Goal: Task Accomplishment & Management: Manage account settings

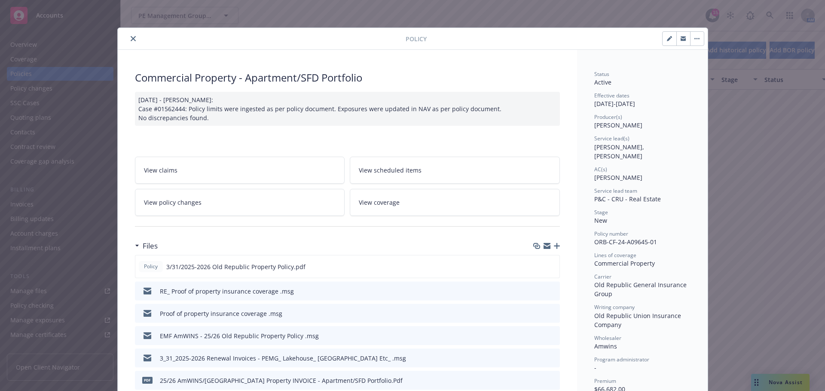
scroll to position [773, 0]
click at [131, 38] on icon "close" at bounding box center [133, 38] width 5 height 5
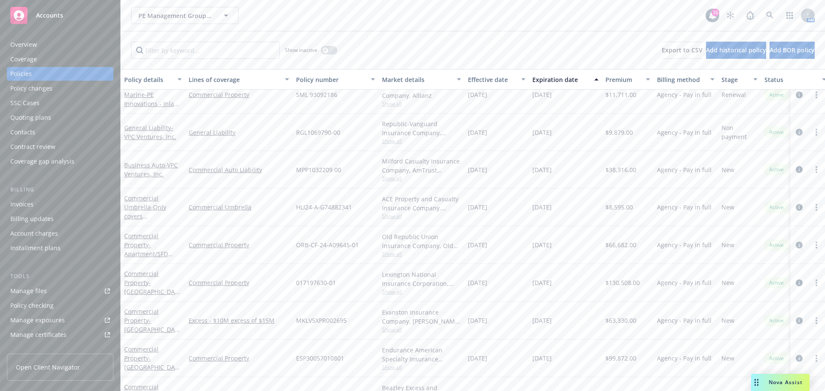
click at [51, 113] on div "Quoting plans" at bounding box center [60, 118] width 100 height 14
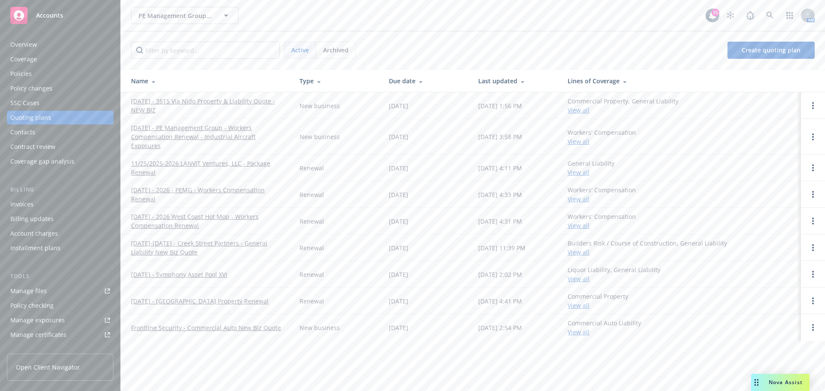
click at [181, 239] on link "[DATE]-[DATE] - Creek Street Partners - General Liability New Biz Quote" at bounding box center [208, 248] width 155 height 18
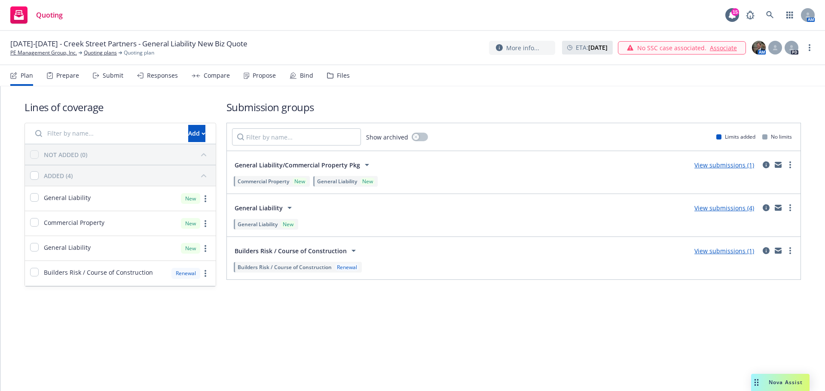
click at [246, 74] on icon at bounding box center [246, 76] width 5 height 6
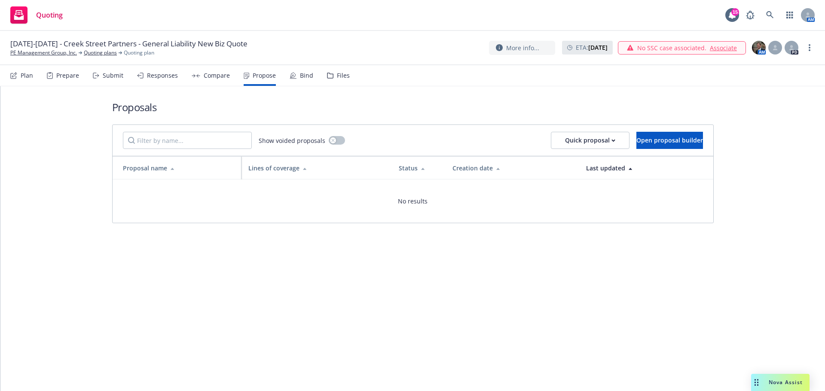
click at [158, 76] on div "Responses" at bounding box center [162, 75] width 31 height 7
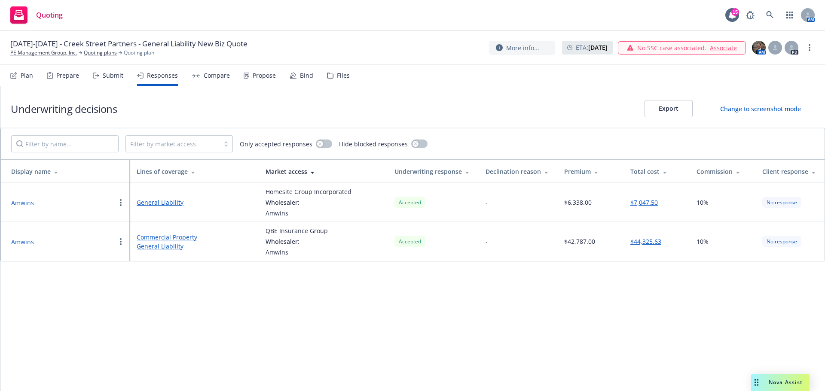
click at [254, 77] on div "Propose" at bounding box center [264, 75] width 23 height 7
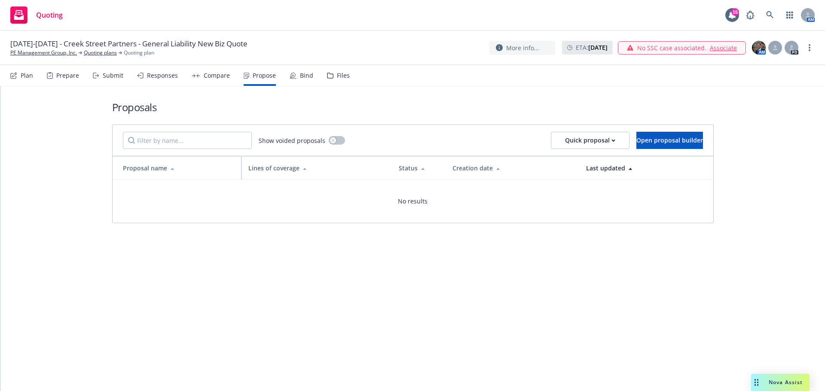
click at [293, 74] on icon at bounding box center [293, 75] width 7 height 7
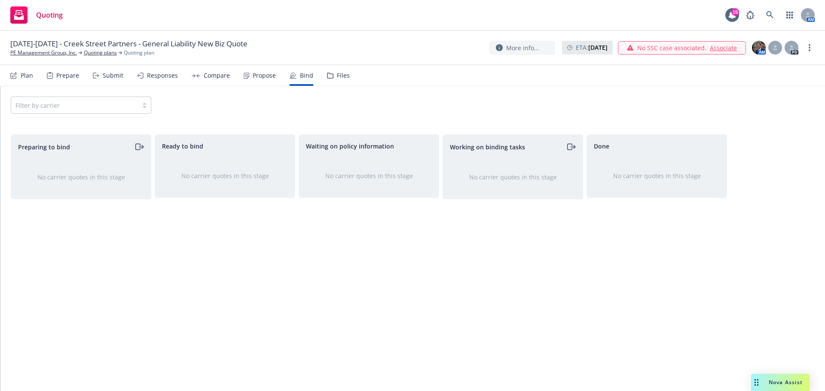
click at [25, 76] on div "Plan" at bounding box center [27, 75] width 12 height 7
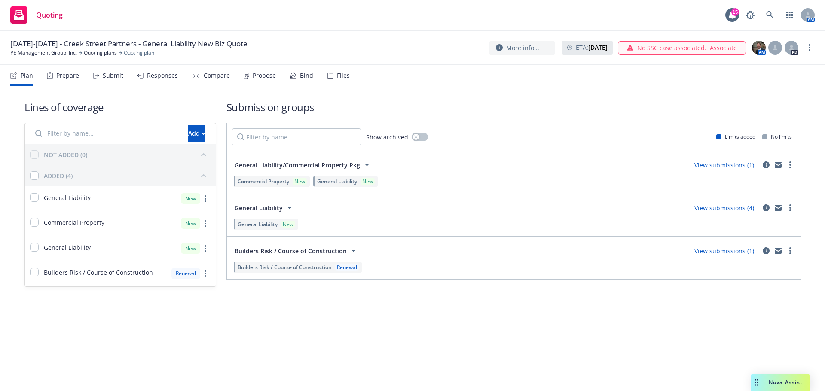
click at [709, 167] on link "View submissions (1)" at bounding box center [724, 165] width 60 height 8
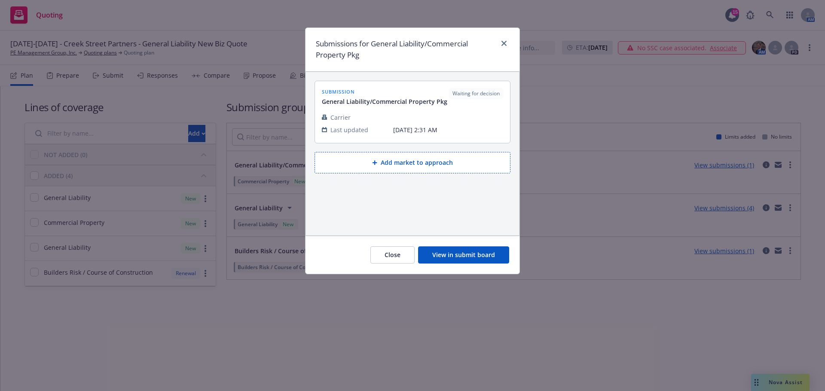
click at [460, 259] on button "View in submit board" at bounding box center [463, 255] width 91 height 17
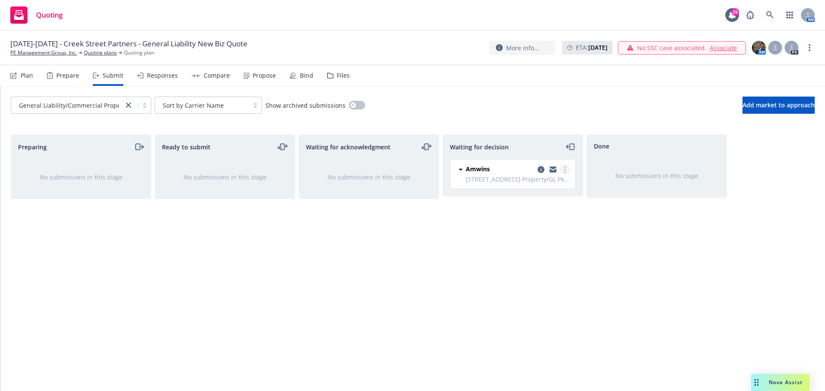
click at [565, 169] on circle "more" at bounding box center [565, 170] width 2 height 2
click at [535, 239] on span "Add declined decision" at bounding box center [526, 239] width 85 height 8
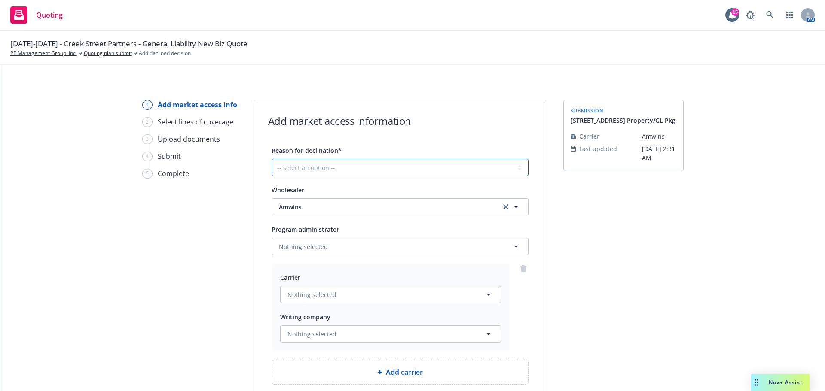
click at [520, 165] on select "-- select an option -- Cannot compete with other markets Carrier non-renewed Ca…" at bounding box center [399, 167] width 257 height 17
select select "CANNOT_COMPETE_WITH_OTHER_MARKETS"
click at [271, 159] on select "-- select an option -- Cannot compete with other markets Carrier non-renewed Ca…" at bounding box center [399, 167] width 257 height 17
click at [488, 293] on icon "button" at bounding box center [488, 295] width 10 height 10
type input "CIG"
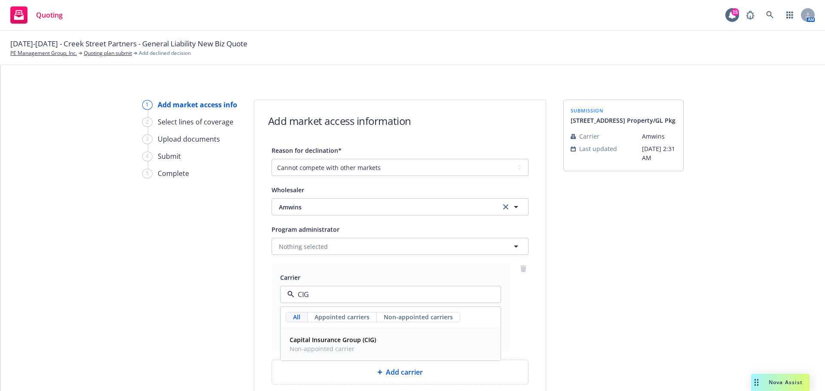
click at [311, 343] on strong "Capital Insurance Group (CIG)" at bounding box center [333, 340] width 86 height 8
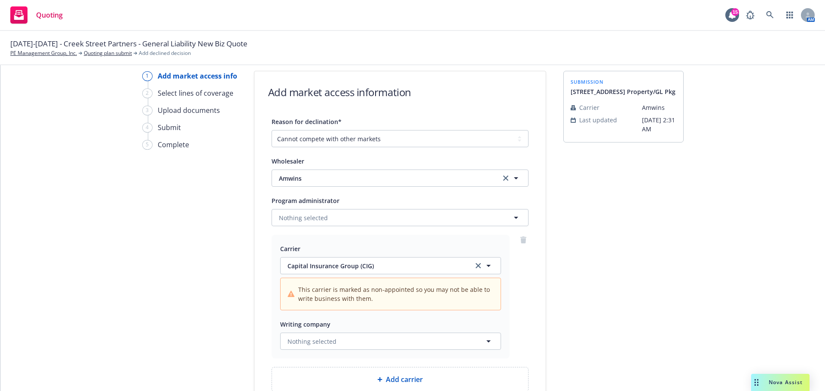
scroll to position [116, 0]
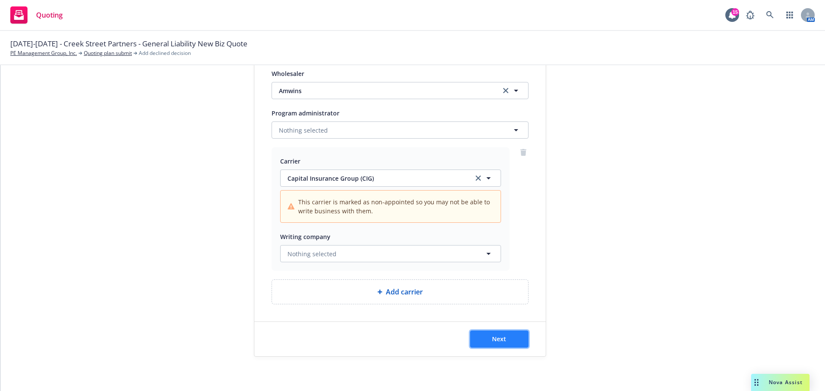
click at [493, 339] on span "Next" at bounding box center [499, 339] width 14 height 8
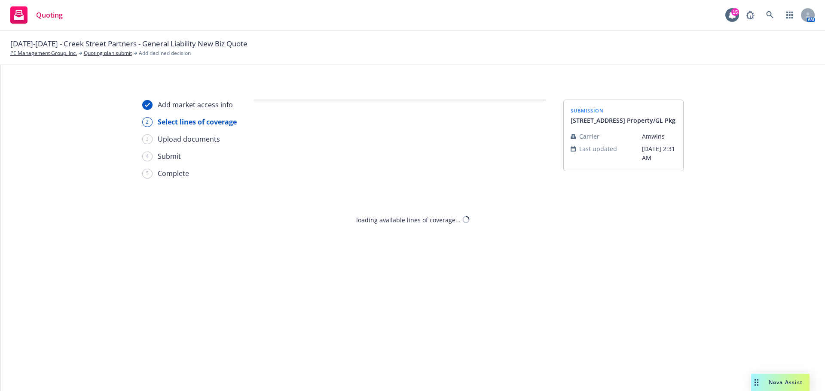
scroll to position [0, 0]
select select "CANNOT_COMPETE_WITH_OTHER_MARKETS"
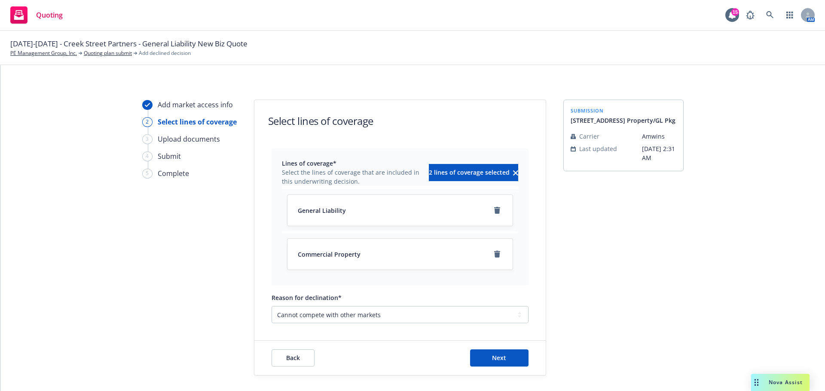
click at [387, 210] on div "General Liability" at bounding box center [400, 210] width 204 height 10
click at [497, 358] on span "Next" at bounding box center [499, 358] width 14 height 8
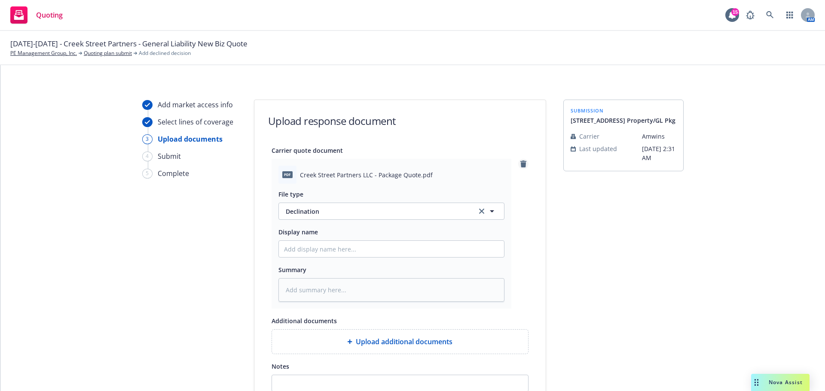
click at [520, 163] on icon "remove" at bounding box center [523, 164] width 6 height 7
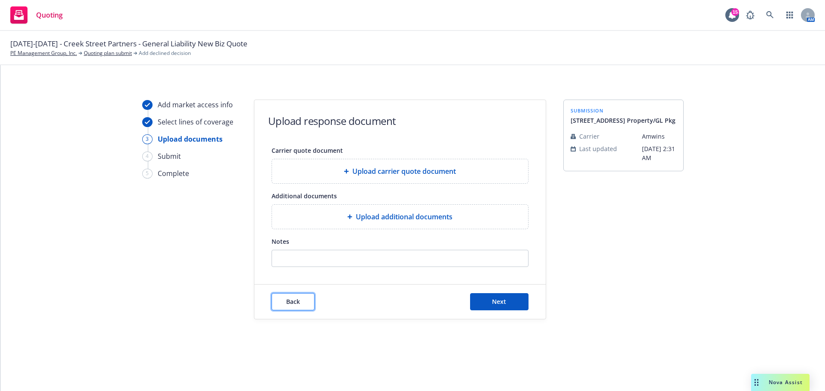
click at [288, 303] on span "Back" at bounding box center [293, 302] width 14 height 8
select select "CANNOT_COMPETE_WITH_OTHER_MARKETS"
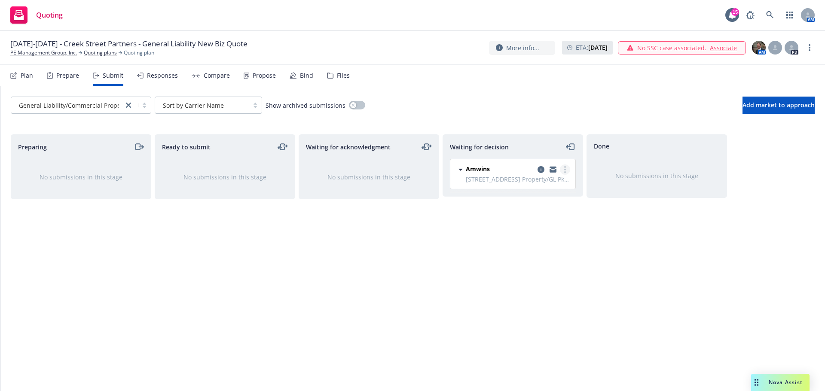
click at [564, 169] on link "more" at bounding box center [565, 170] width 10 height 10
click at [546, 204] on link "Move to done" at bounding box center [527, 204] width 86 height 17
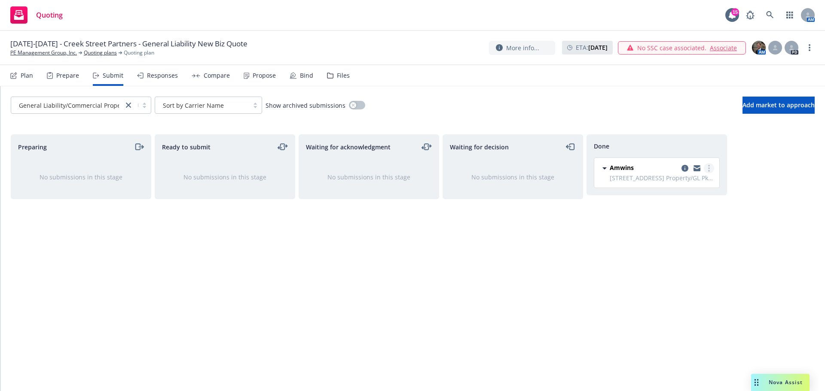
click at [708, 168] on icon "more" at bounding box center [709, 168] width 2 height 7
click at [685, 167] on icon "copy logging email" at bounding box center [684, 168] width 7 height 7
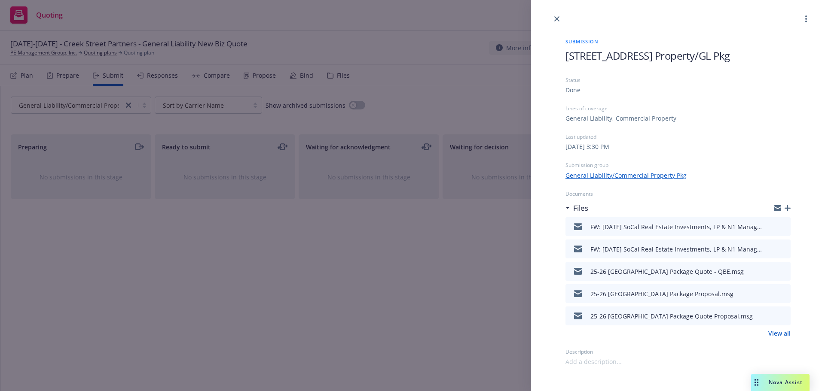
click at [787, 207] on icon "button" at bounding box center [787, 208] width 6 height 6
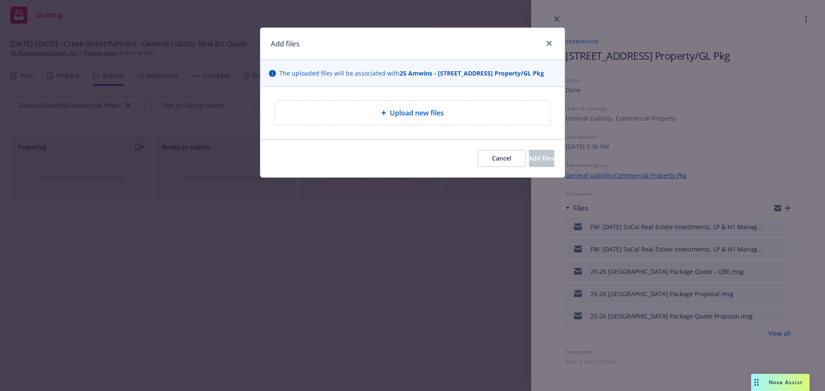
type textarea "x"
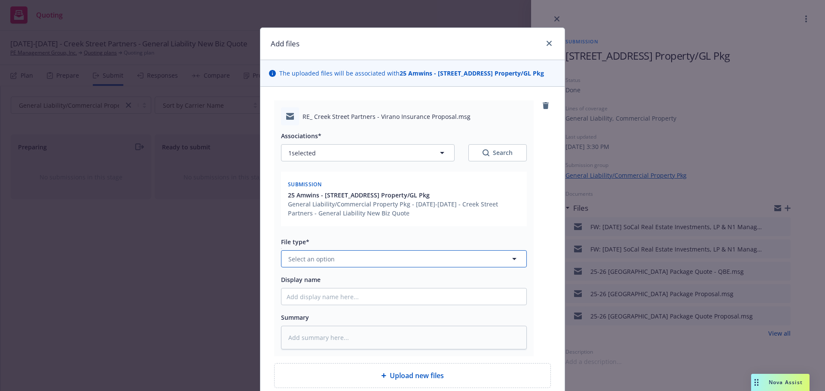
click at [512, 260] on icon "button" at bounding box center [514, 259] width 4 height 2
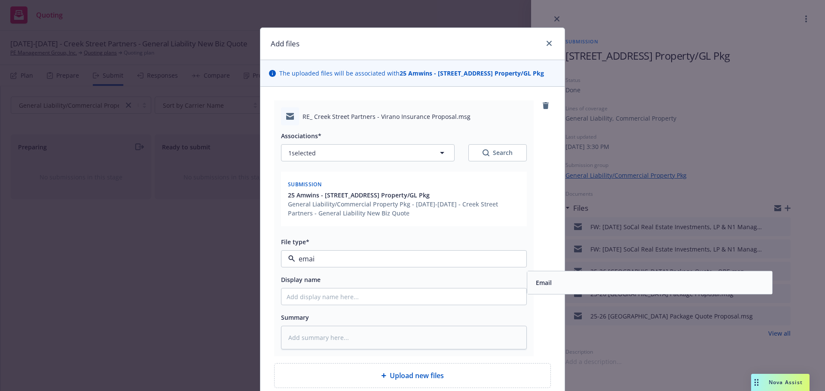
type input "email"
click at [554, 284] on div "Email" at bounding box center [649, 283] width 235 height 12
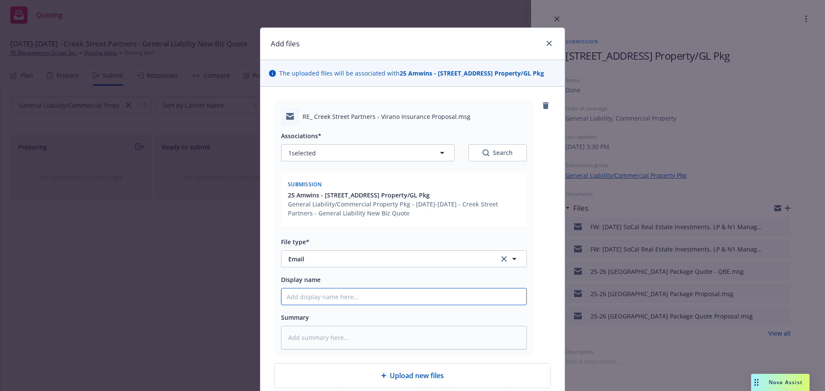
click at [399, 300] on input "Display name" at bounding box center [403, 297] width 245 height 16
type textarea "x"
type input "2"
type textarea "x"
type input "25="
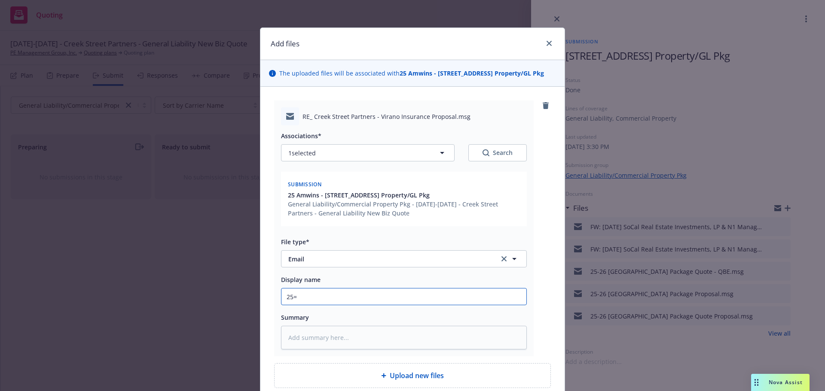
type textarea "x"
type input "25=-"
type textarea "x"
type input "25="
type textarea "x"
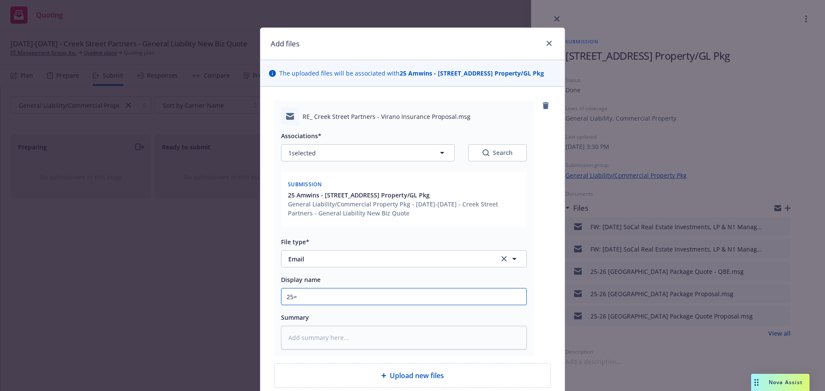
type input "25"
type textarea "x"
type input "25-"
type textarea "x"
type input "25-2"
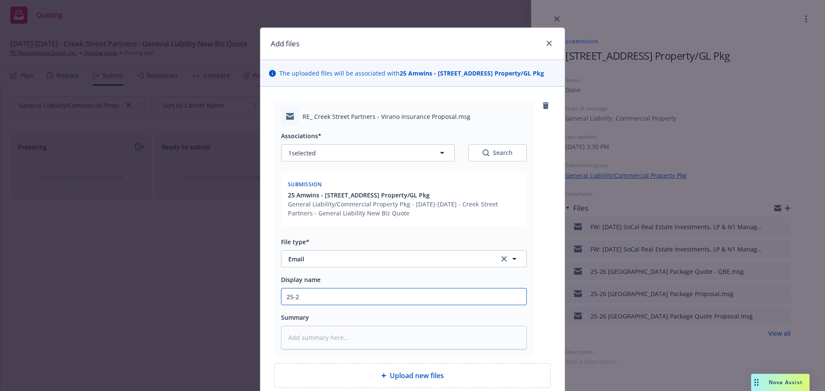
type textarea "x"
type input "25-26"
type textarea "x"
type input "25-26"
type textarea "x"
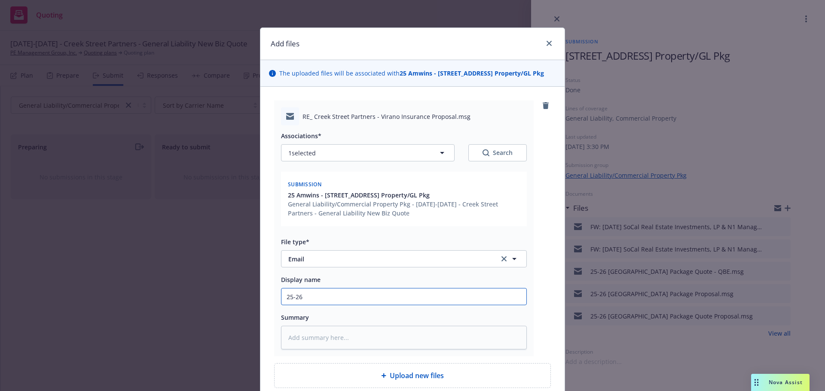
type input "25-26 V"
type textarea "x"
type input "25-26 Vi"
type textarea "x"
type input "25-26 Vir"
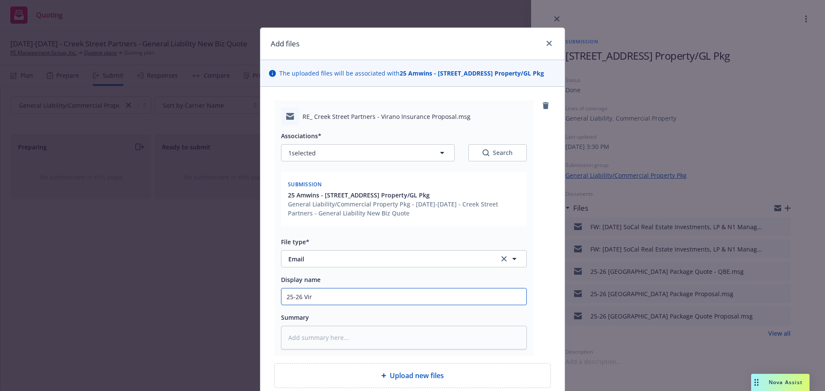
type textarea "x"
type input "25-26 Vira"
type textarea "x"
type input "25-26 Viran"
type textarea "x"
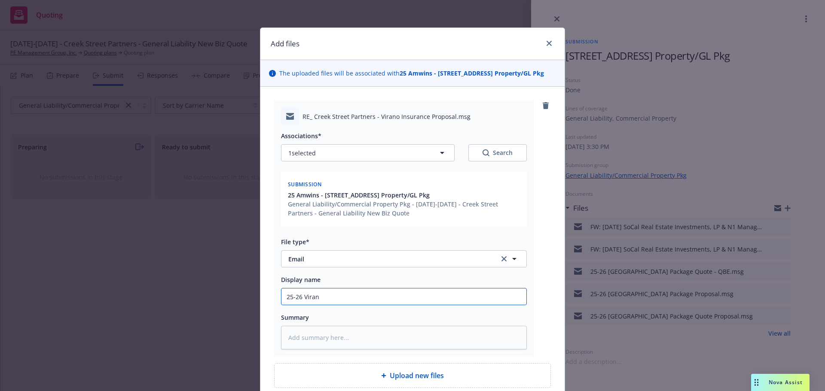
type input "25-26 Virano"
type textarea "x"
type input "25-26 Virano"
type textarea "x"
type input "25-26 Virano A"
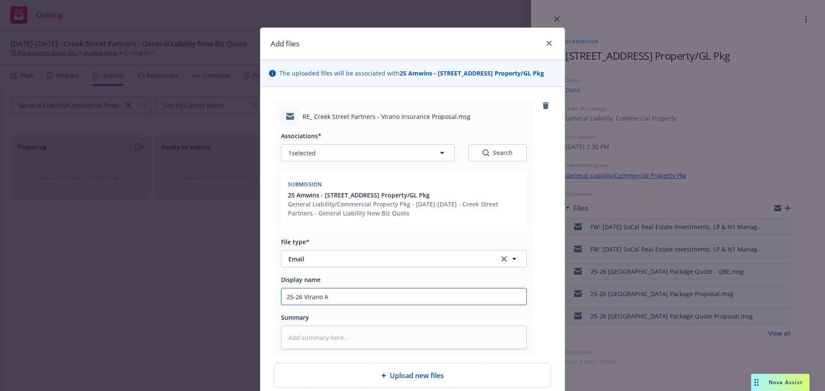
type textarea "x"
type input "25-26 Virano Ap"
type textarea "x"
type input "25-26 Virano Apt"
type textarea "x"
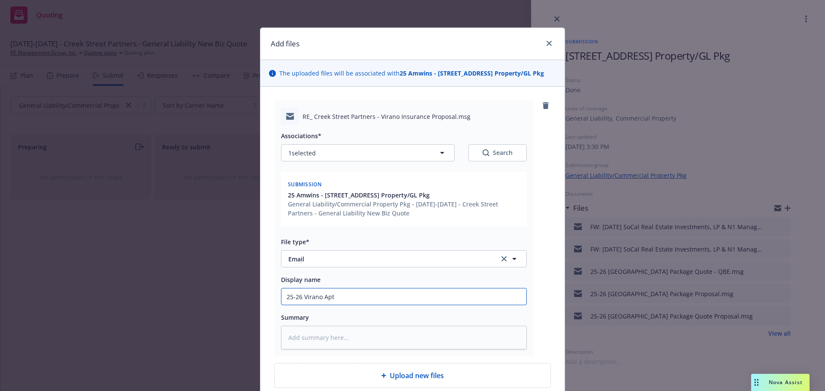
type input "25-26 Virano Apts"
type textarea "x"
type input "25-26 Virano Apts"
type textarea "x"
type input "25-26 Virano Apts -"
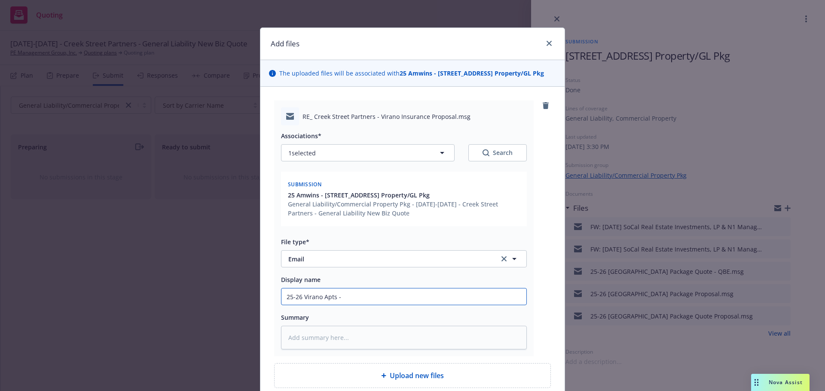
type textarea "x"
type input "25-26 Virano Apts -"
type textarea "x"
type input "25-26 Virano Apts - C"
type textarea "x"
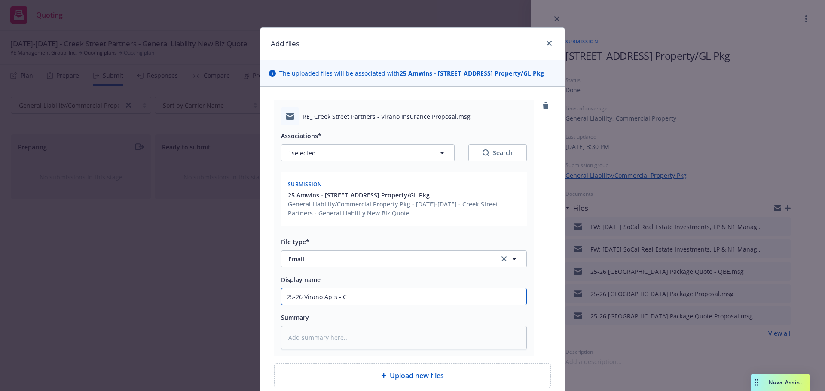
type input "25-26 Virano Apts - Co"
type textarea "x"
type input "25-26 Virano Apts - Cov"
type textarea "x"
type input "25-26 Virano Apts - Cove"
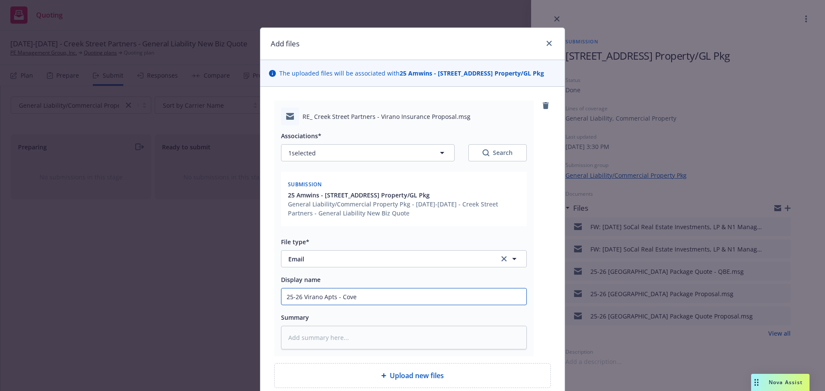
type textarea "x"
type input "25-26 Virano Apts - Cover"
type textarea "x"
type input "25-26 Virano Apts - Covera"
type textarea "x"
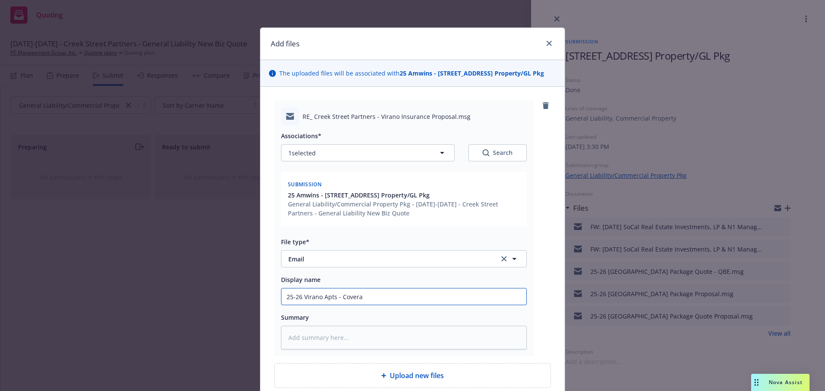
type input "25-26 Virano Apts - Coverag"
type textarea "x"
type input "25-26 Virano Apts - Coverage"
type textarea "x"
type input "25-26 Virano Apts - Coverage"
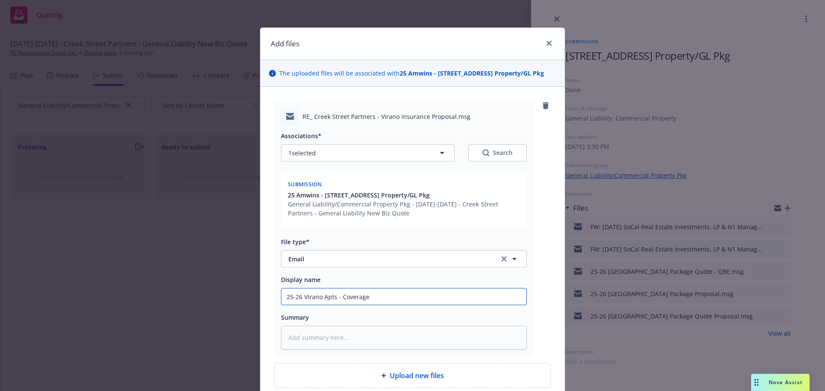
type textarea "x"
type input "25-26 Virano Apts - Coverage R"
type textarea "x"
type input "25-26 Virano Apts - Coverage Re"
type textarea "x"
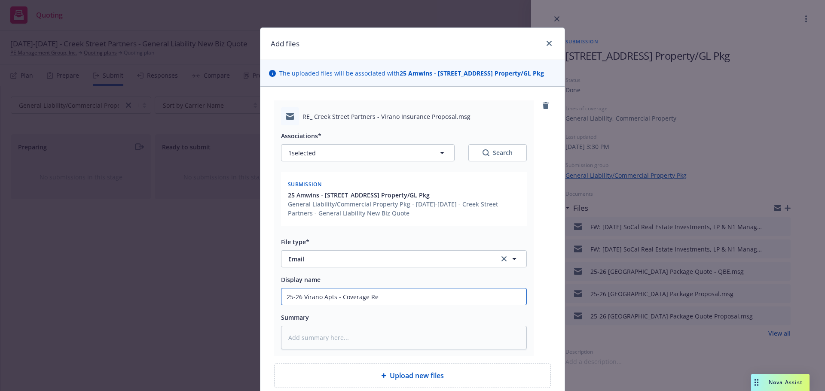
type input "25-26 Virano Apts - Coverage Rej"
type textarea "x"
type input "25-26 Virano Apts - Coverage Reje"
type textarea "x"
type input "25-26 Virano Apts - Coverage Rejec"
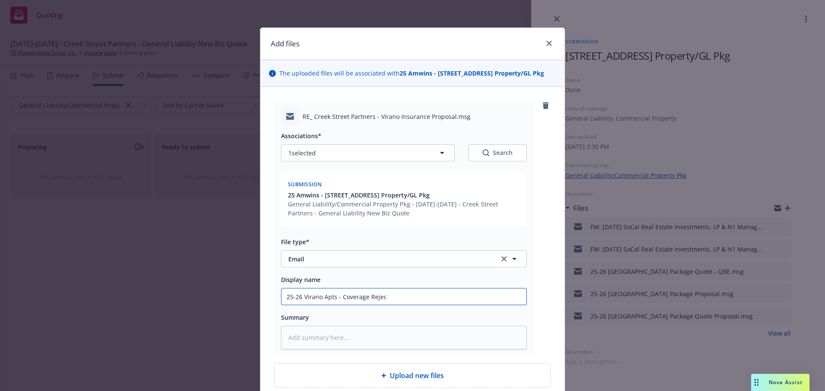
type textarea "x"
type input "25-26 Virano Apts - Coverage Reject"
type textarea "x"
type input "25-26 Virano Apts - Coverage Rejecti"
type textarea "x"
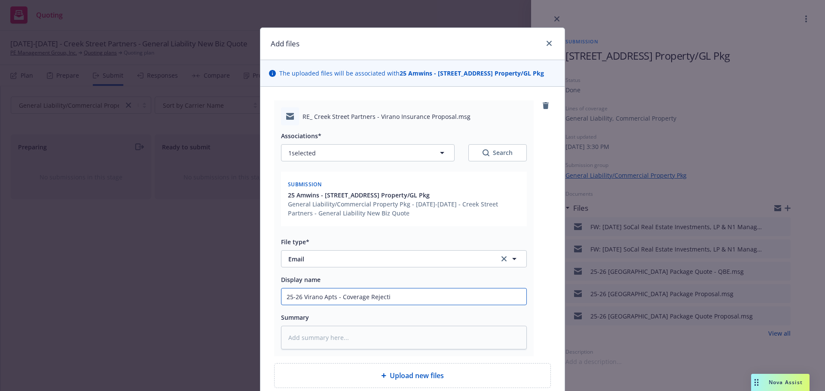
type input "25-26 Virano Apts - Coverage Rejectio"
type textarea "x"
type input "25-26 Virano Apts - Coverage Rejection"
type textarea "x"
type input "25-26 Virano Apts - Coverage Rejection"
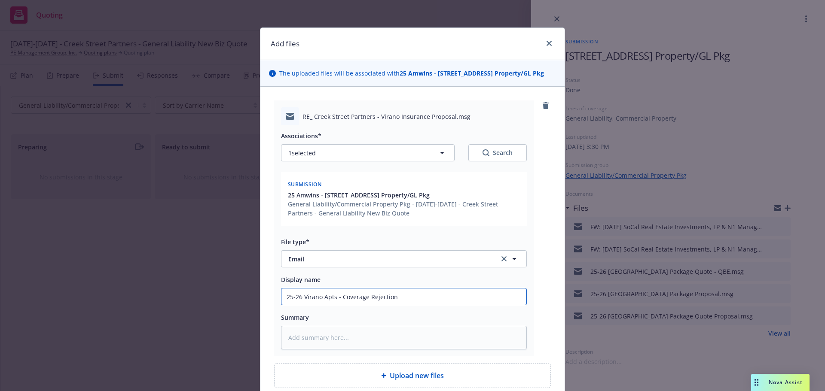
type textarea "x"
type input "25-26 Virano Apts - Coverage Rejection b"
type textarea "x"
type input "25-26 Virano Apts - Coverage Rejection by"
type textarea "x"
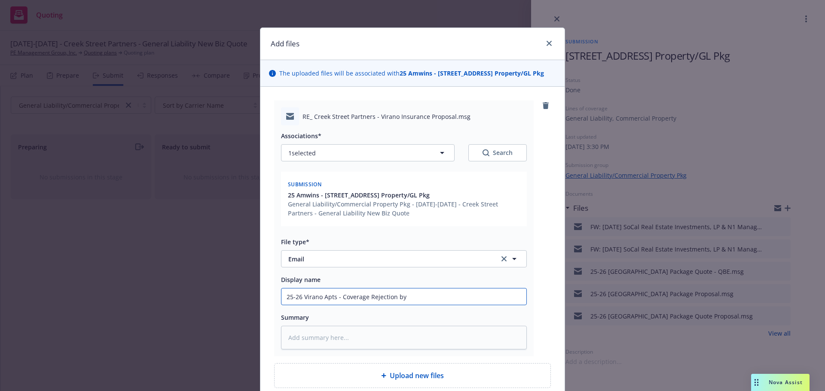
type input "25-26 Virano Apts - Coverage Rejection by"
type textarea "x"
type input "25-26 Virano Apts - Coverage Rejection by I"
type textarea "x"
type input "25-26 Virano Apts - Coverage Rejection by In"
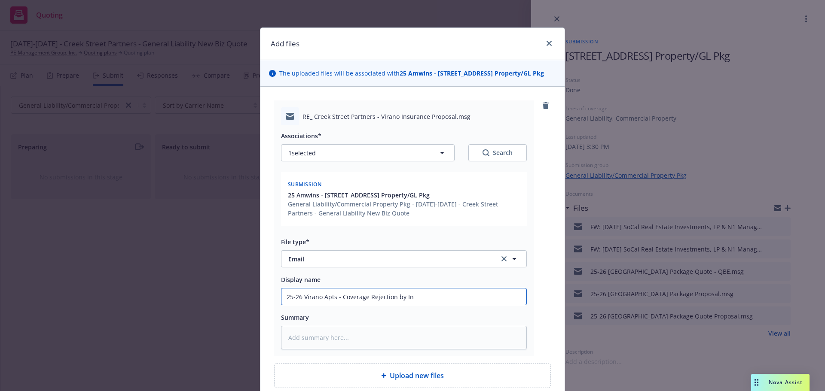
type textarea "x"
type input "25-26 Virano Apts - Coverage Rejection by Ins"
type textarea "x"
type input "25-26 Virano Apts - Coverage Rejection by [PERSON_NAME]"
type textarea "x"
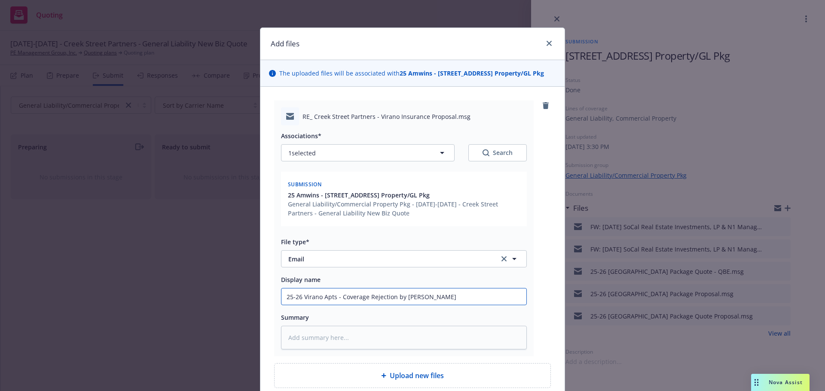
type input "25-26 Virano Apts - Coverage Rejection by [PERSON_NAME]"
type textarea "x"
type input "25-26 Virano Apts - Coverage Rejection by Insure"
type textarea "x"
type input "25-26 Virano Apts - Coverage Rejection by Insured"
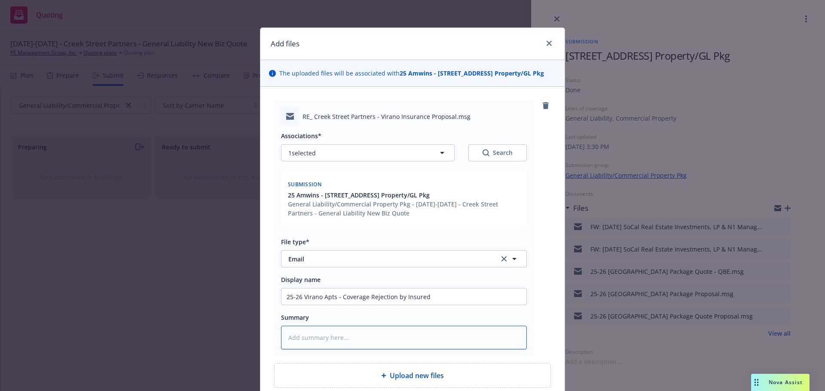
click at [324, 334] on textarea at bounding box center [404, 338] width 246 height 24
type textarea "x"
type textarea "I"
type textarea "x"
type textarea "Is"
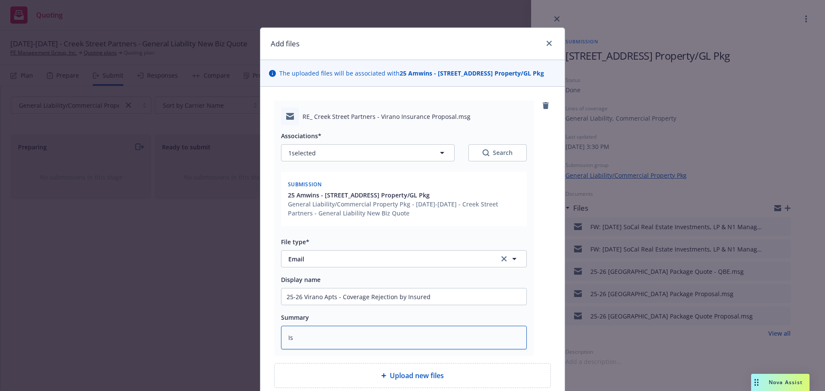
type textarea "x"
type textarea "I"
type textarea "x"
type textarea "In"
type textarea "x"
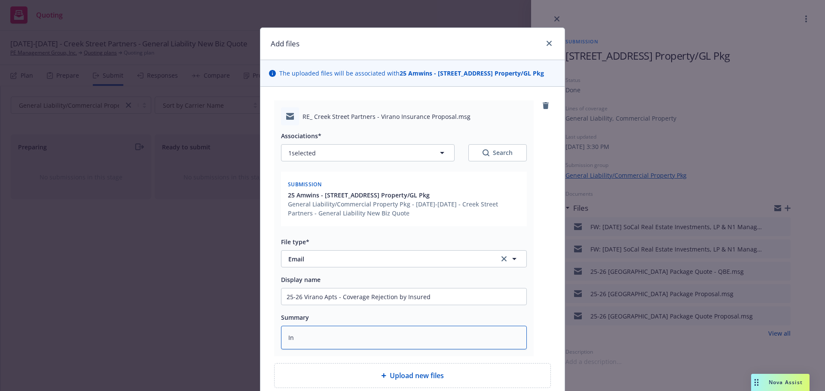
type textarea "Ins"
type textarea "x"
type textarea "Insu"
type textarea "x"
type textarea "Insur"
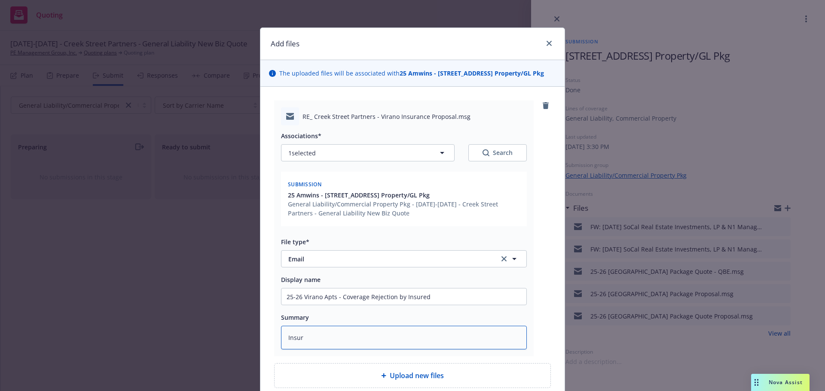
type textarea "x"
type textarea "Insure"
type textarea "x"
type textarea "Insured"
type textarea "x"
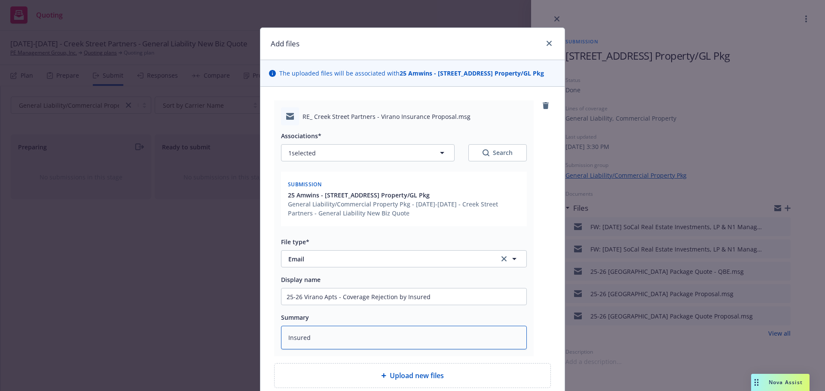
type textarea "Insured"
type textarea "x"
type textarea "Insured r"
type textarea "x"
type textarea "Insured re"
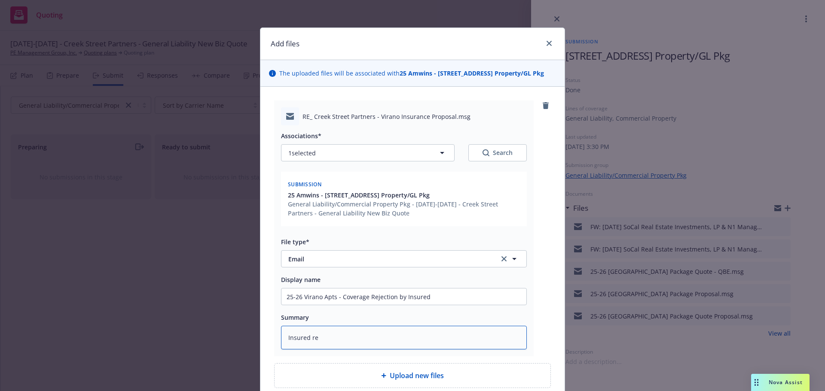
type textarea "x"
type textarea "Insured rep"
type textarea "x"
type textarea "Insured repl"
type textarea "x"
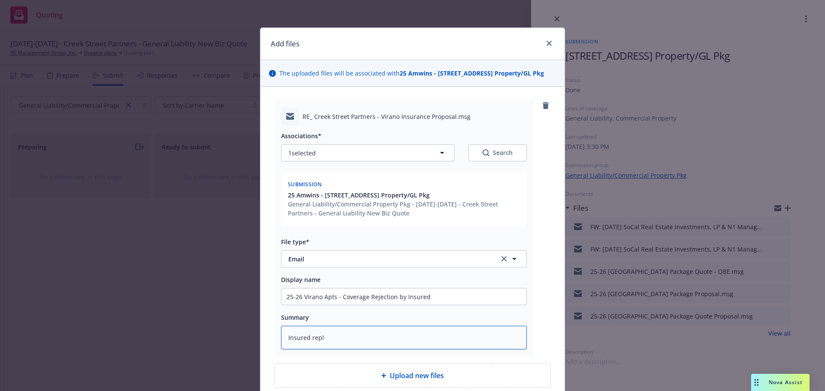
type textarea "Insured reply"
type textarea "x"
type textarea "Insured reply"
type textarea "x"
type textarea "Insured reply a"
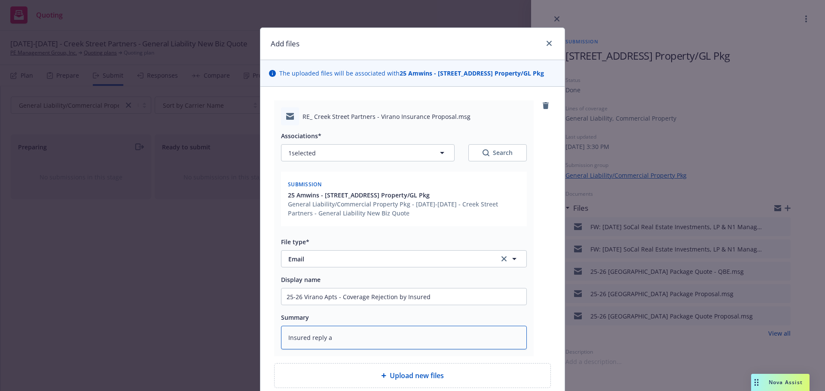
type textarea "x"
type textarea "Insured reply ac"
type textarea "x"
type textarea "Insured reply ack"
type textarea "x"
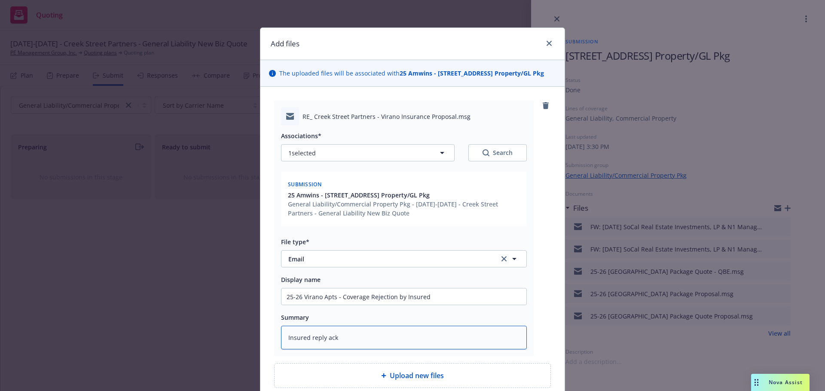
type textarea "Insured reply ackn"
type textarea "x"
type textarea "Insured reply ackno"
type textarea "x"
type textarea "Insured reply acknow"
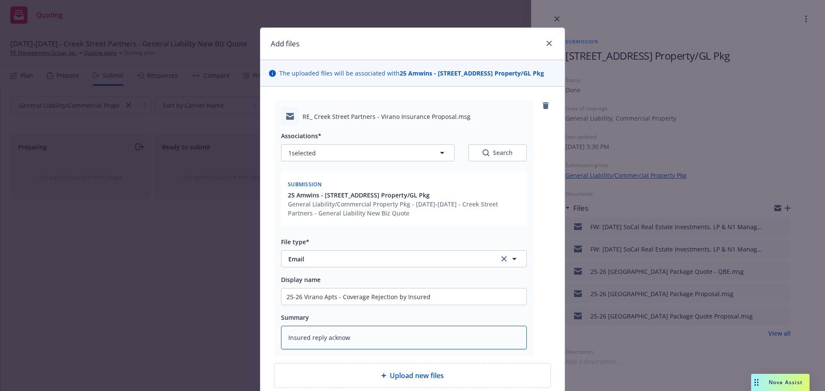
type textarea "x"
type textarea "Insured reply acknowl"
type textarea "x"
type textarea "Insured reply acknowle"
type textarea "x"
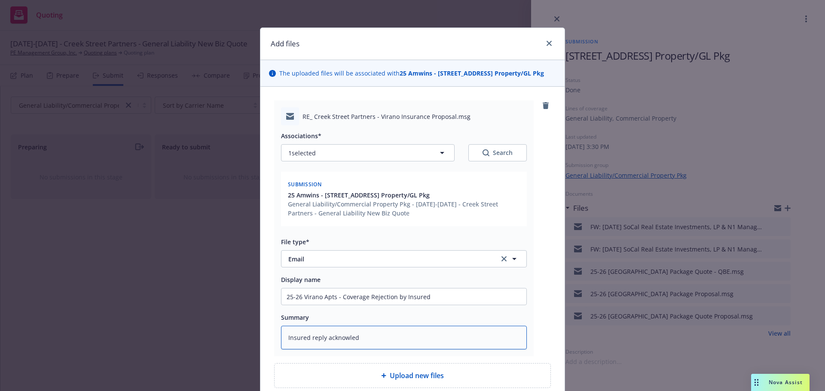
type textarea "Insured reply acknowledg"
type textarea "x"
type textarea "Insured reply acknowledgh"
type textarea "x"
type textarea "Insured reply acknowledghi"
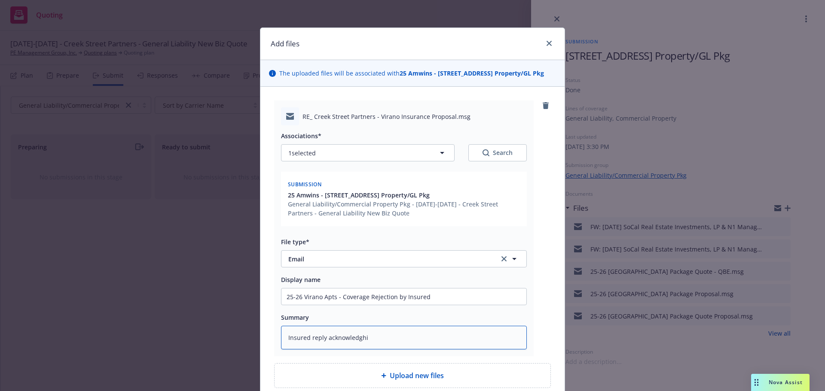
type textarea "x"
type textarea "Insured reply acknowledghin"
type textarea "x"
type textarea "Insured reply acknowledghi"
type textarea "x"
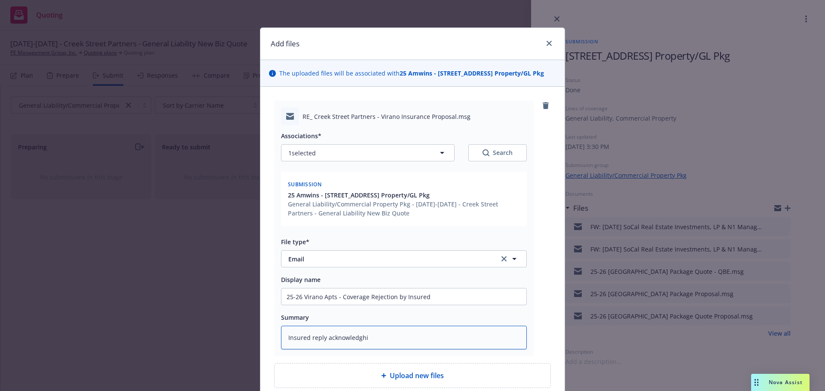
type textarea "Insured reply acknowledgh"
type textarea "x"
type textarea "Insured reply acknowledg"
type textarea "x"
type textarea "Insured reply acknowledgi"
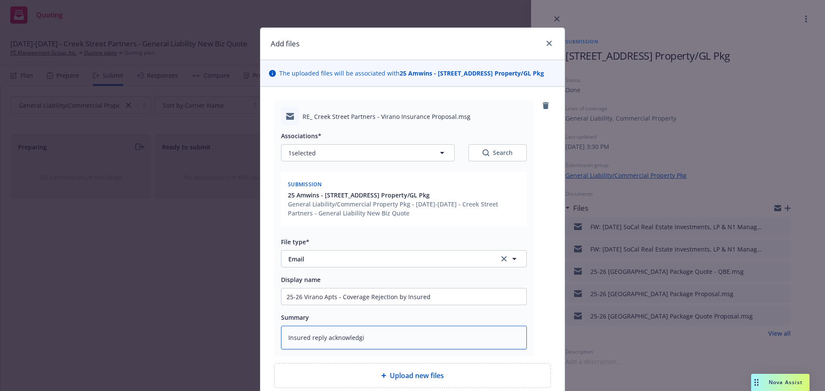
type textarea "x"
type textarea "Insured reply acknowledgin"
type textarea "x"
type textarea "Insured reply acknowledging"
type textarea "x"
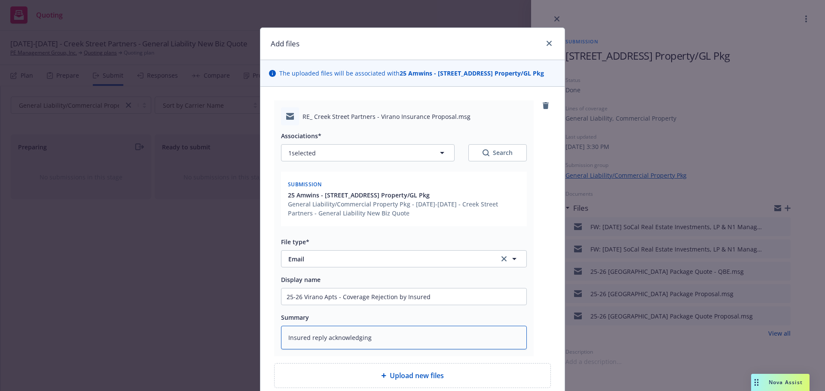
type textarea "Insured reply acknowledging"
type textarea "x"
type textarea "Insured reply acknowledging i"
type textarea "x"
type textarea "Insured reply acknowledging in"
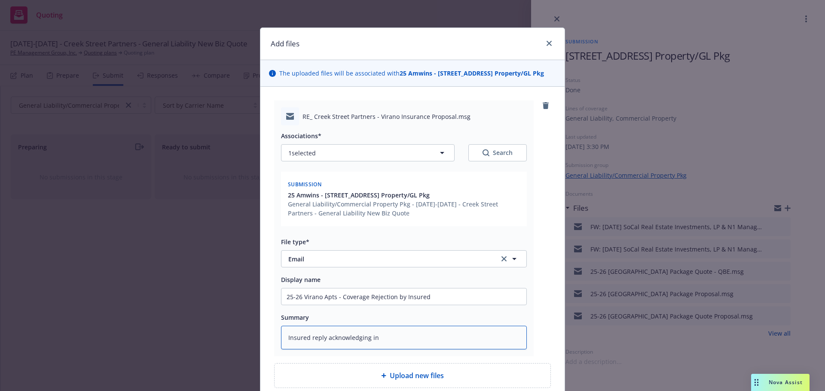
type textarea "x"
type textarea "Insured reply acknowledging int"
type textarea "x"
type textarea "Insured reply acknowledging inte"
type textarea "x"
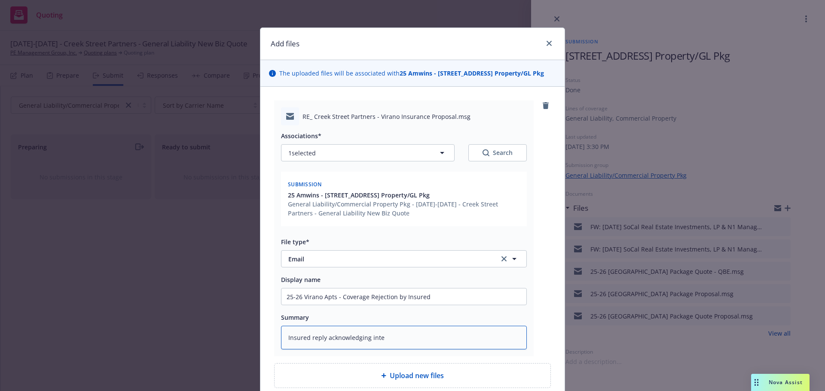
type textarea "Insured reply acknowledging inten"
type textarea "x"
type textarea "Insured reply acknowledging intent"
type textarea "x"
type textarea "Insured reply acknowledging intent"
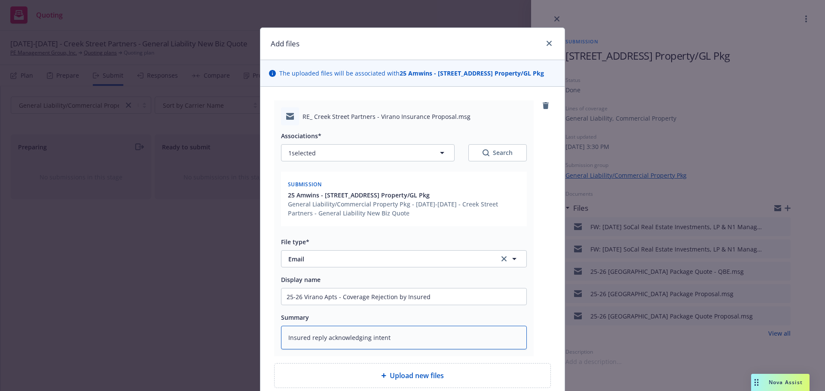
type textarea "x"
type textarea "Insured reply acknowledging intent t"
type textarea "x"
type textarea "Insured reply acknowledging intent to"
type textarea "x"
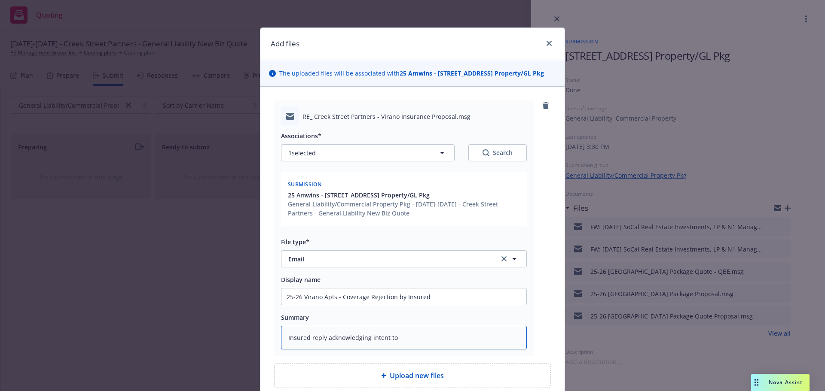
type textarea "Insured reply acknowledging intent to p"
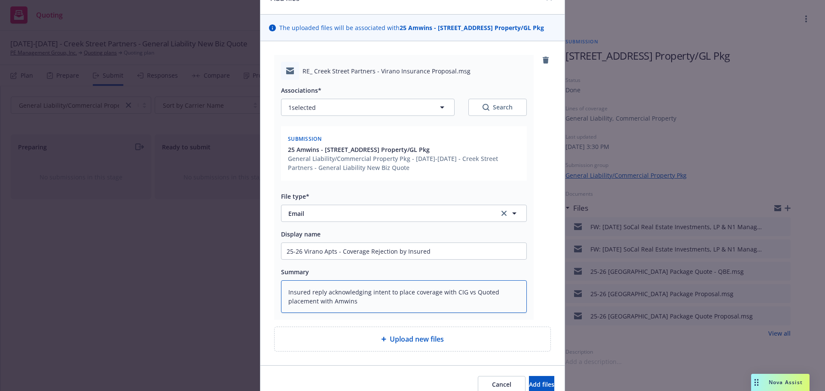
scroll to position [86, 0]
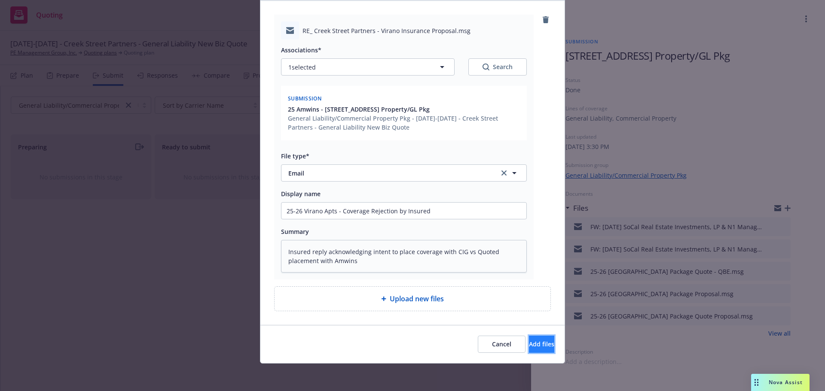
click at [529, 344] on span "Add files" at bounding box center [541, 344] width 25 height 8
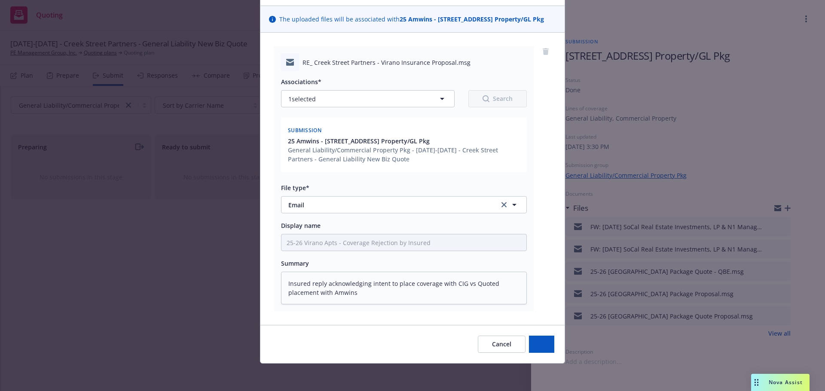
scroll to position [54, 0]
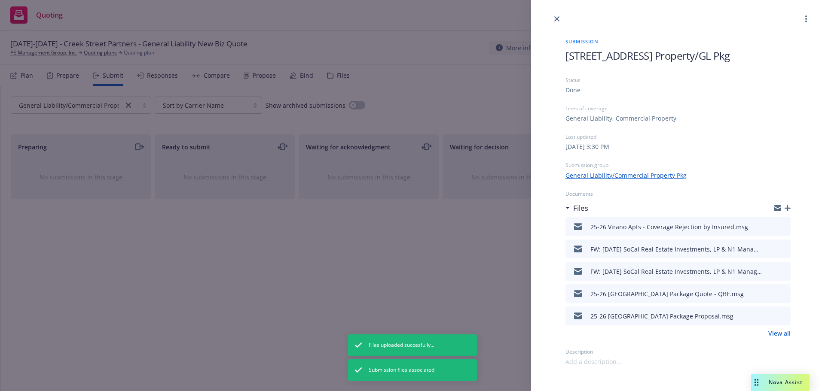
click at [784, 250] on icon "preview file" at bounding box center [782, 249] width 8 height 6
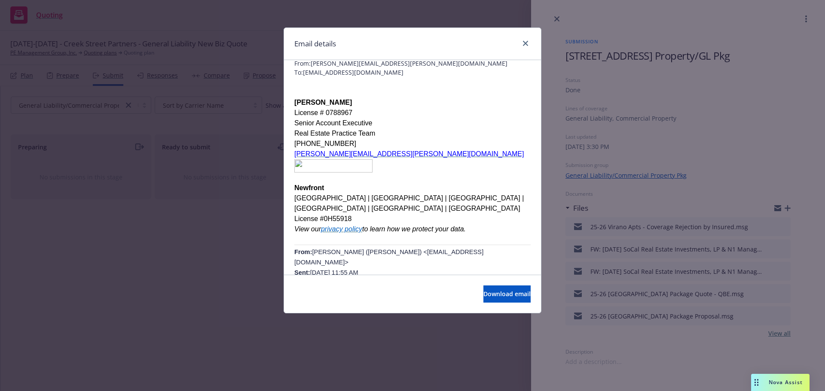
scroll to position [0, 0]
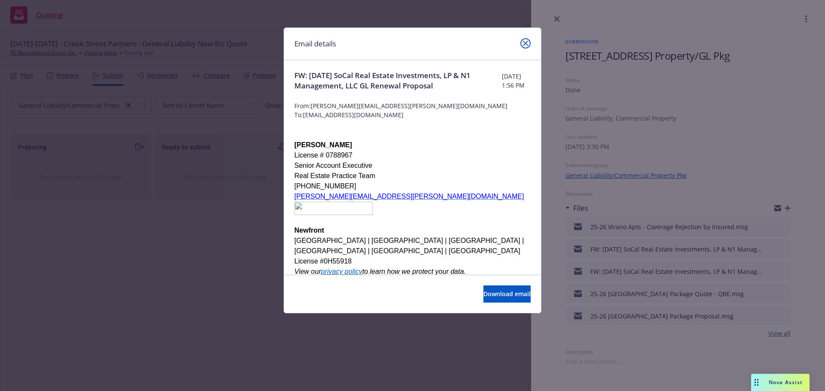
click at [526, 42] on link "close" at bounding box center [525, 43] width 10 height 10
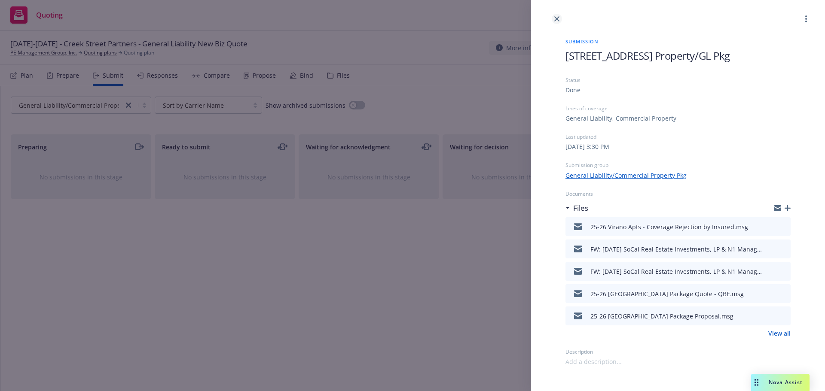
click at [559, 21] on link "close" at bounding box center [557, 19] width 10 height 10
